Goal: Find specific page/section: Find specific page/section

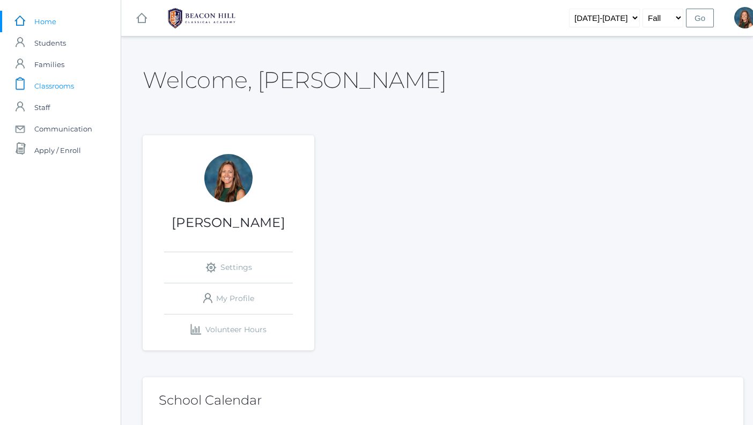
click at [64, 83] on span "Classrooms" at bounding box center [54, 85] width 40 height 21
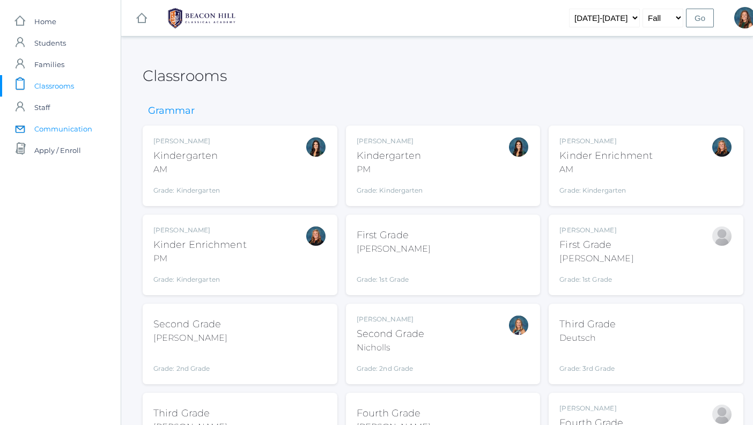
click at [56, 129] on span "Communication" at bounding box center [63, 128] width 58 height 21
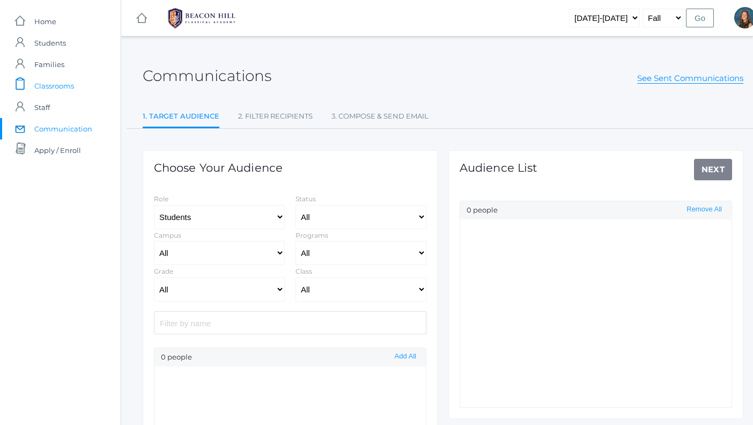
select select "Enrolled"
click at [61, 81] on span "Classrooms" at bounding box center [54, 85] width 40 height 21
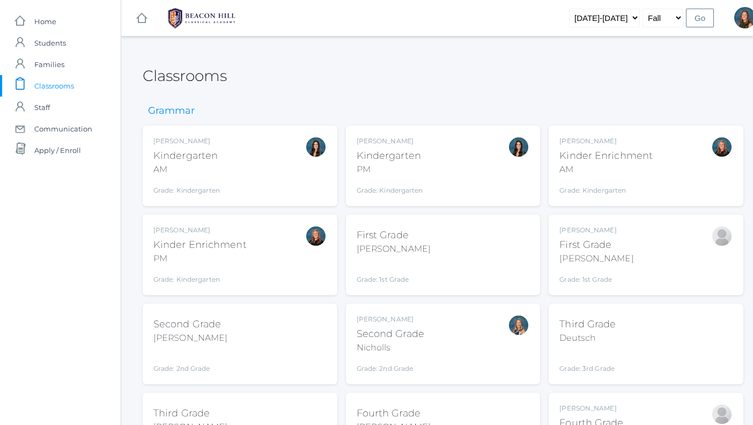
click at [605, 355] on div "Grade: 3rd Grade" at bounding box center [587, 360] width 56 height 25
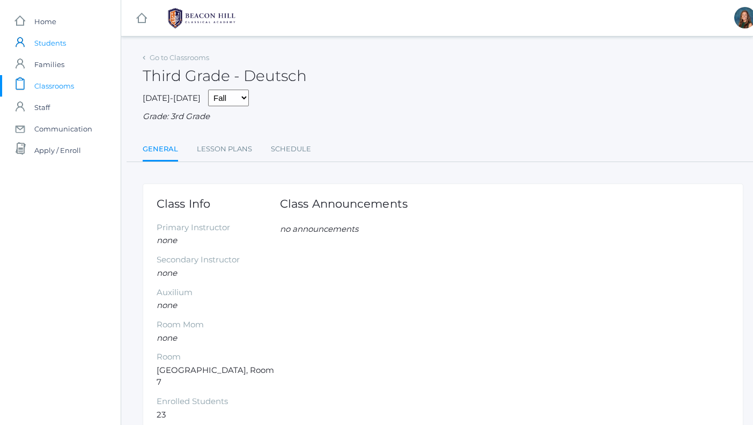
click at [54, 41] on span "Students" at bounding box center [50, 42] width 32 height 21
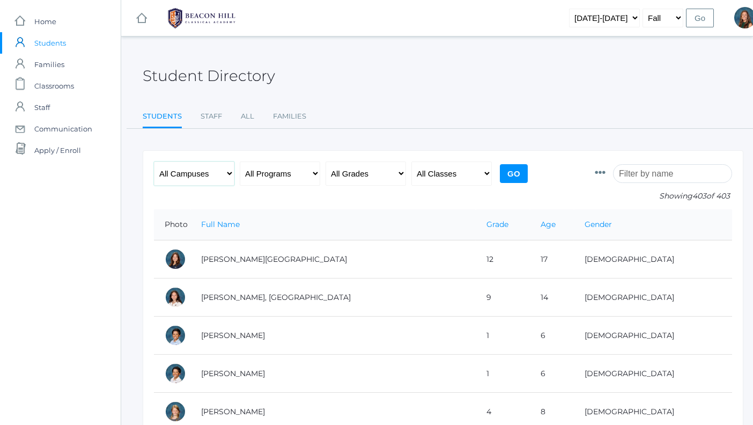
click at [229, 173] on select "All Campuses Upper Campus Lower Campus" at bounding box center [194, 173] width 80 height 24
select select "lower"
click at [367, 177] on select "All Grades Grammar - Kindergarten - 1st Grade - 2nd Grade - 3rd Grade - 4th Gra…" at bounding box center [365, 173] width 80 height 24
select select "3"
click at [455, 173] on select "All Classes Grammar - *KIND - Kindergarten AM - *KIND - Kindergarten PM - *KNDC…" at bounding box center [451, 173] width 80 height 24
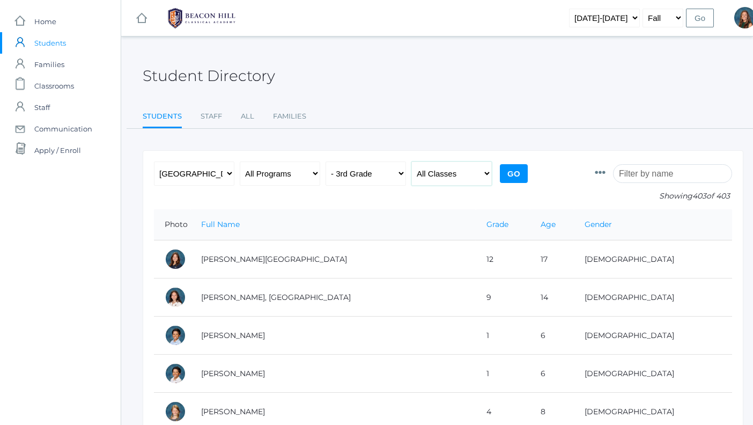
select select "2078"
click at [504, 168] on input "Go" at bounding box center [514, 173] width 28 height 19
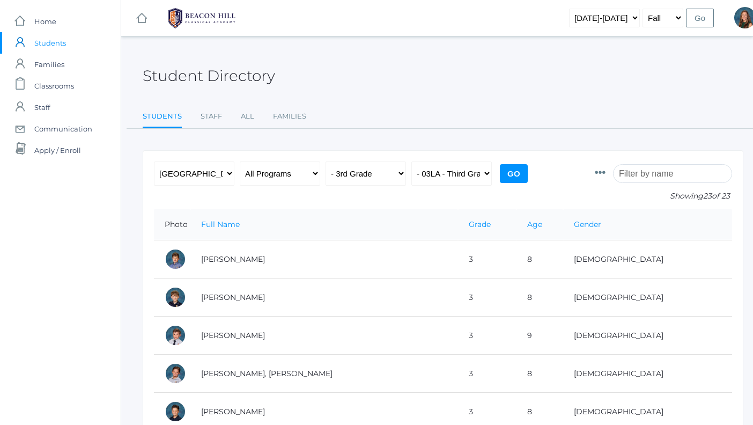
click at [605, 173] on icon at bounding box center [599, 172] width 11 height 11
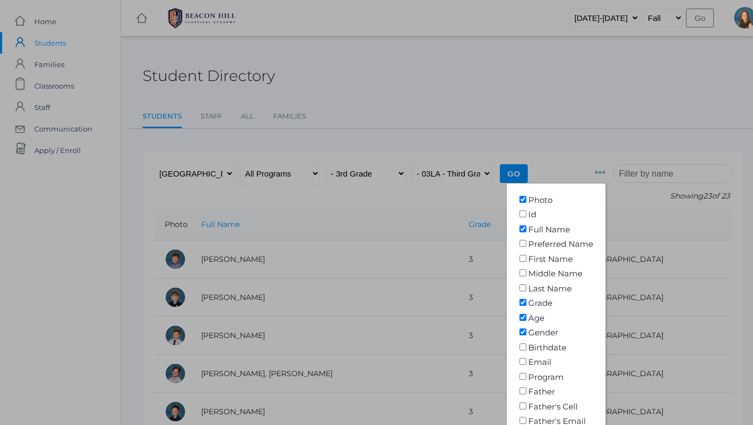
click at [605, 173] on icon at bounding box center [599, 172] width 11 height 11
